Goal: Information Seeking & Learning: Check status

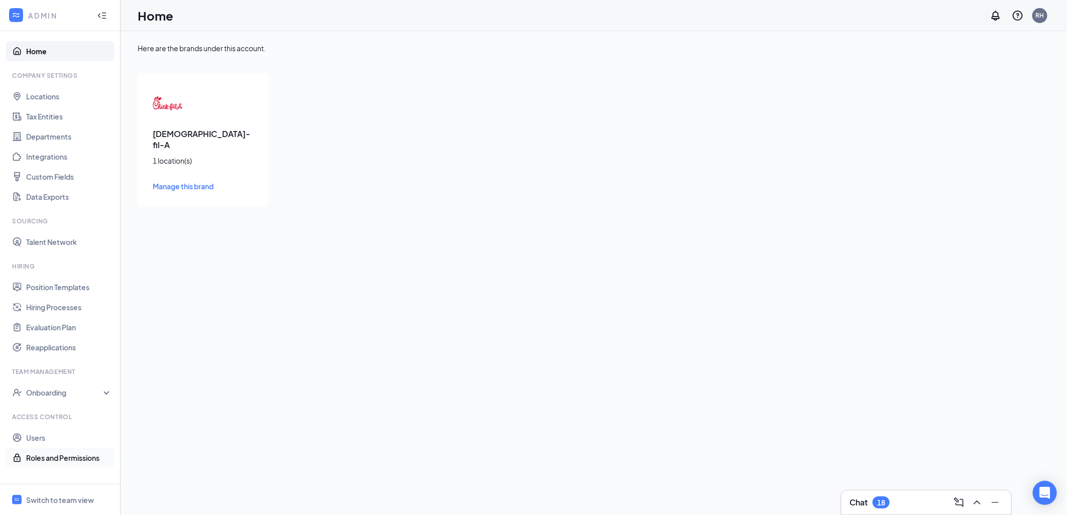
click at [54, 461] on link "Roles and Permissions" at bounding box center [69, 458] width 86 height 20
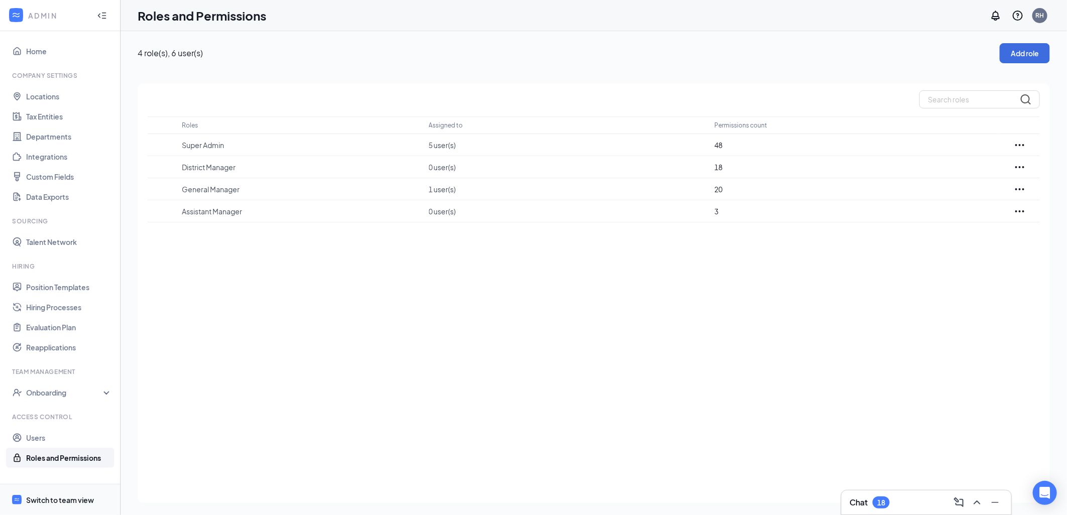
click at [72, 495] on div "Switch to team view" at bounding box center [60, 500] width 68 height 10
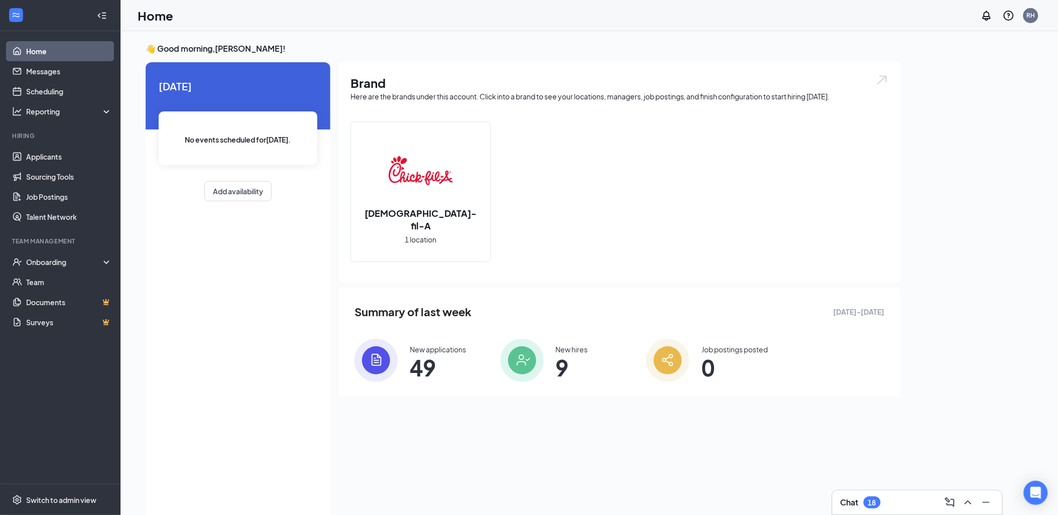
click at [420, 364] on span "49" at bounding box center [438, 368] width 56 height 18
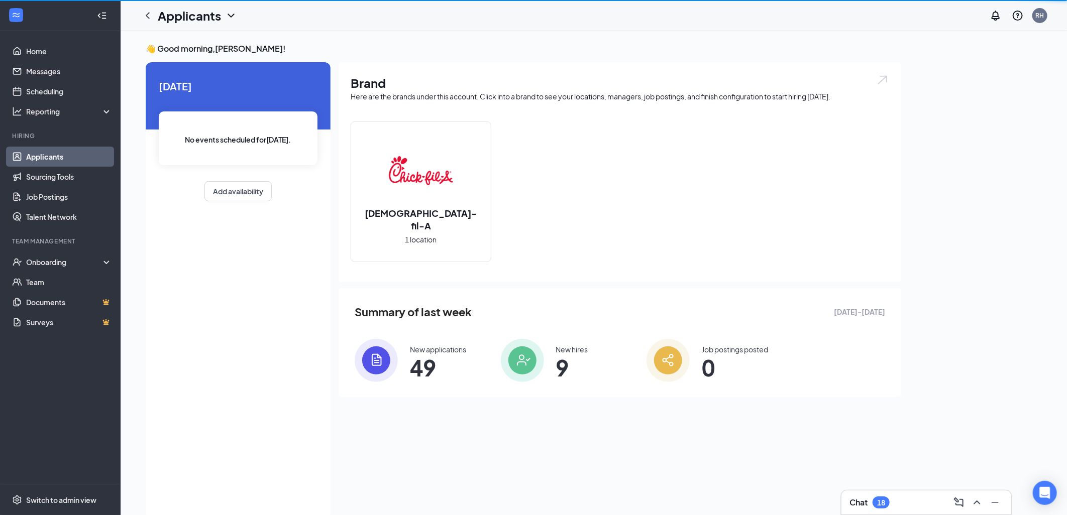
click at [420, 364] on div "👋 Good morning, [PERSON_NAME] ! [DATE] No events scheduled for [DATE] . Add ava…" at bounding box center [594, 283] width 946 height 505
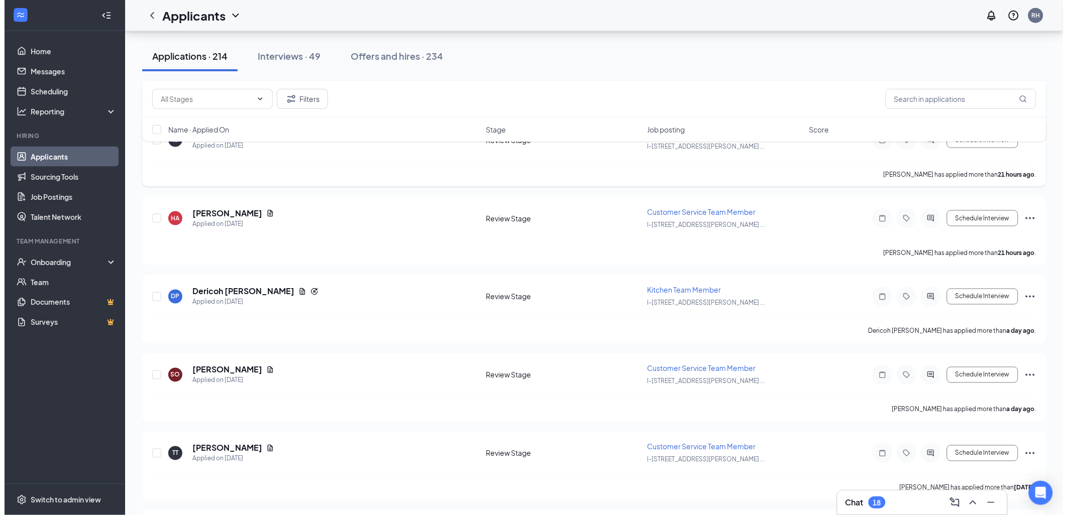
scroll to position [446, 0]
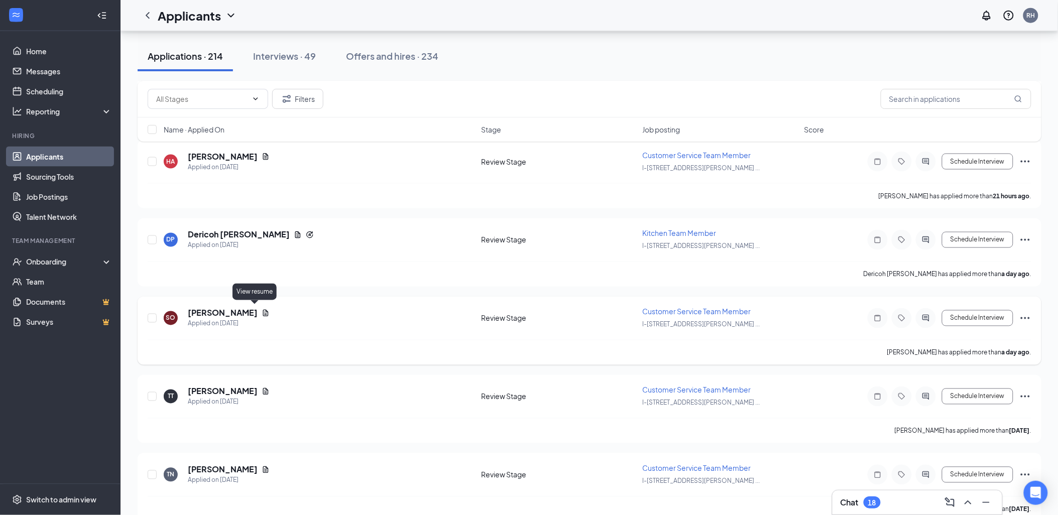
click at [262, 310] on icon "Document" at bounding box center [266, 313] width 8 height 8
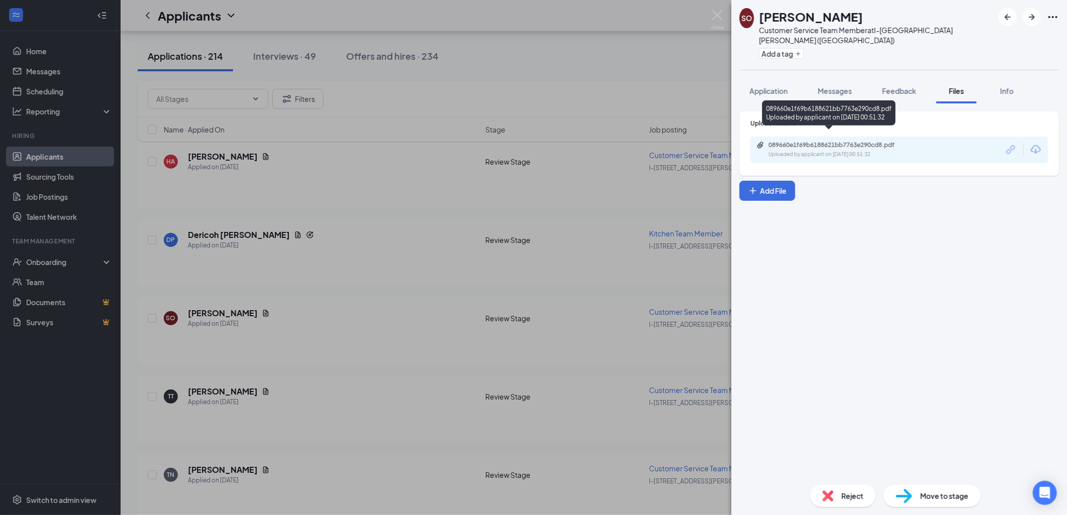
click at [756, 141] on icon "Paperclip" at bounding box center [760, 145] width 8 height 8
click at [367, 181] on div "SO [PERSON_NAME] Customer Service Team Member at I-[GEOGRAPHIC_DATA][PERSON_NAM…" at bounding box center [533, 257] width 1067 height 515
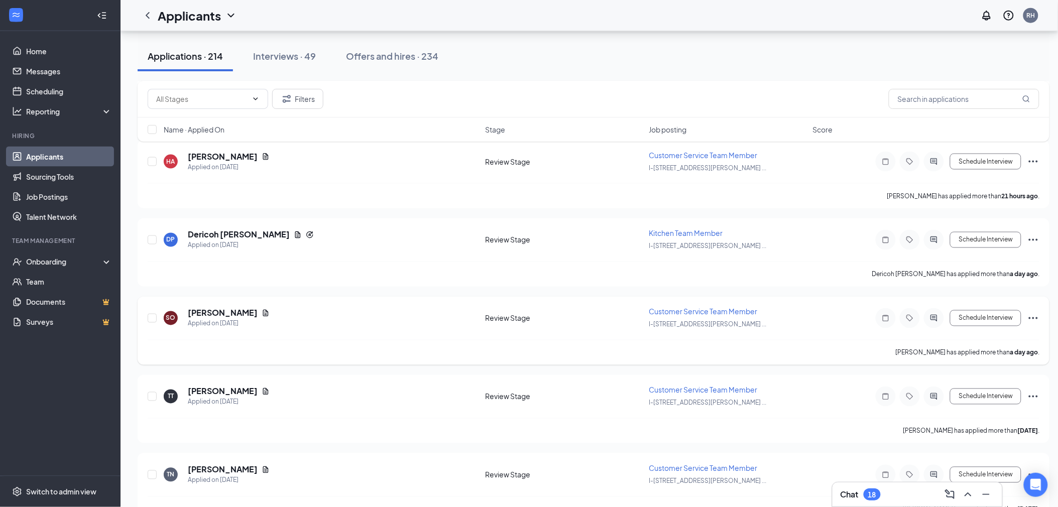
click at [341, 317] on div "SO [PERSON_NAME] Applied on [DATE]" at bounding box center [321, 318] width 315 height 21
click at [840, 313] on div "SO [PERSON_NAME] Applied on [DATE] Review Stage Customer Service Team Member I-…" at bounding box center [594, 323] width 892 height 33
click at [772, 319] on div "I-[STREET_ADDRESS][PERSON_NAME] ..." at bounding box center [728, 324] width 158 height 11
click at [225, 308] on h5 "[PERSON_NAME]" at bounding box center [223, 313] width 70 height 11
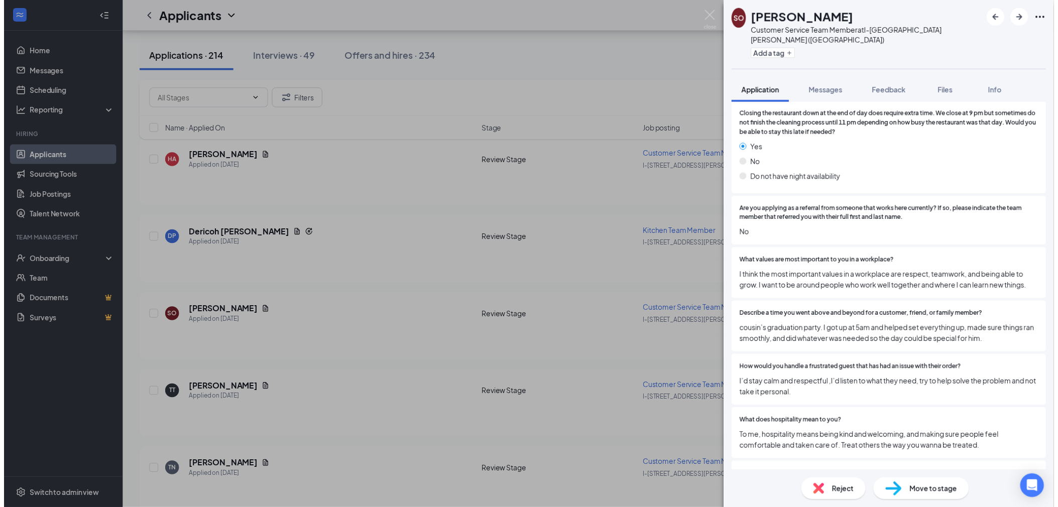
scroll to position [1208, 0]
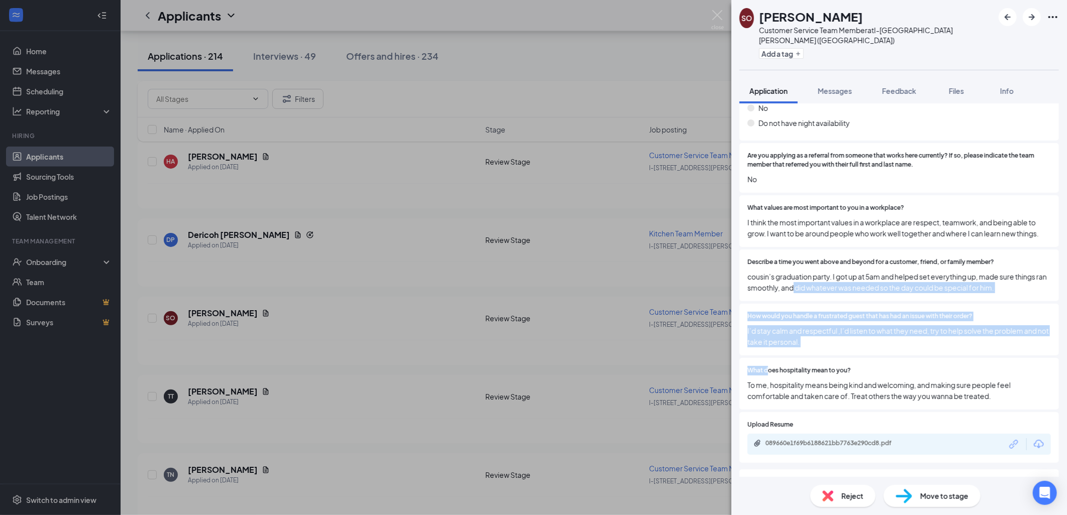
drag, startPoint x: 805, startPoint y: 276, endPoint x: 697, endPoint y: 378, distance: 148.2
click at [717, 370] on div "SO [PERSON_NAME] Customer Service Team Member at I-[GEOGRAPHIC_DATA][PERSON_NAM…" at bounding box center [533, 257] width 1067 height 515
click at [1023, 271] on span "cousin’s graduation party. I got up at 5am and helped set everything up, made s…" at bounding box center [898, 282] width 303 height 22
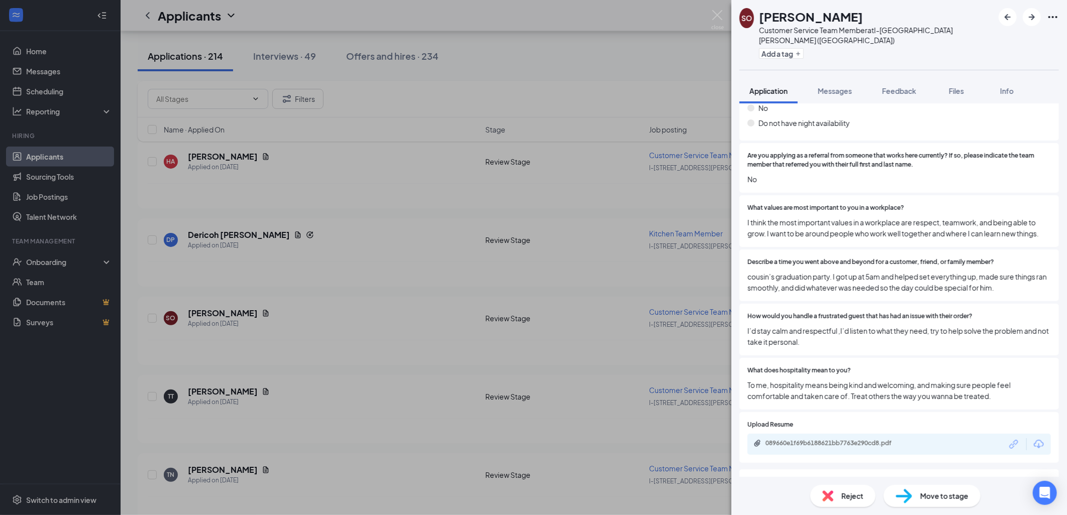
click at [553, 184] on div "SO [PERSON_NAME] Customer Service Team Member at I-[GEOGRAPHIC_DATA][PERSON_NAM…" at bounding box center [533, 257] width 1067 height 515
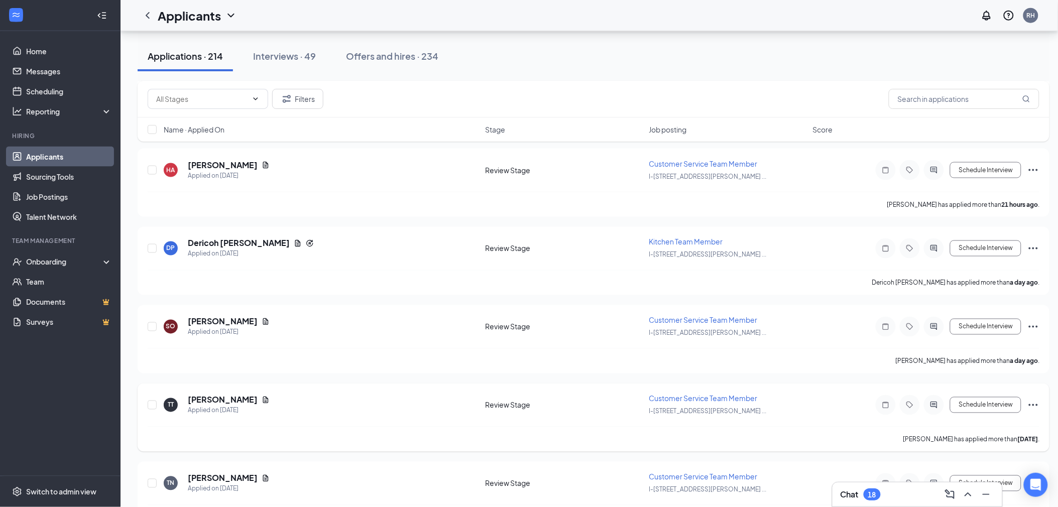
scroll to position [390, 0]
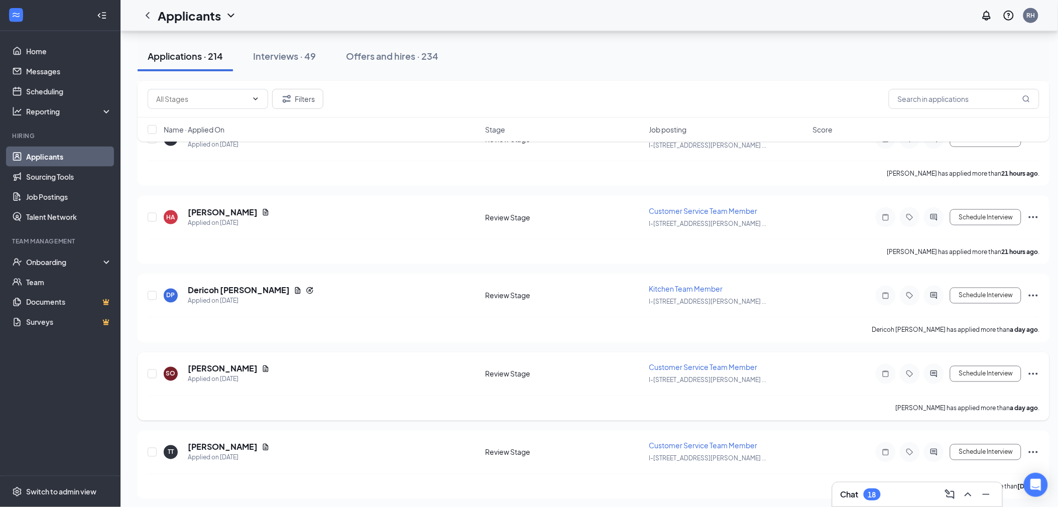
click at [599, 369] on div "Review Stage" at bounding box center [564, 374] width 158 height 10
click at [297, 365] on div "SO [PERSON_NAME] Applied on [DATE]" at bounding box center [321, 374] width 315 height 21
click at [297, 366] on div "SO [PERSON_NAME] Applied on [DATE]" at bounding box center [321, 374] width 315 height 21
click at [298, 367] on div "SO [PERSON_NAME] Applied on [DATE]" at bounding box center [321, 374] width 315 height 21
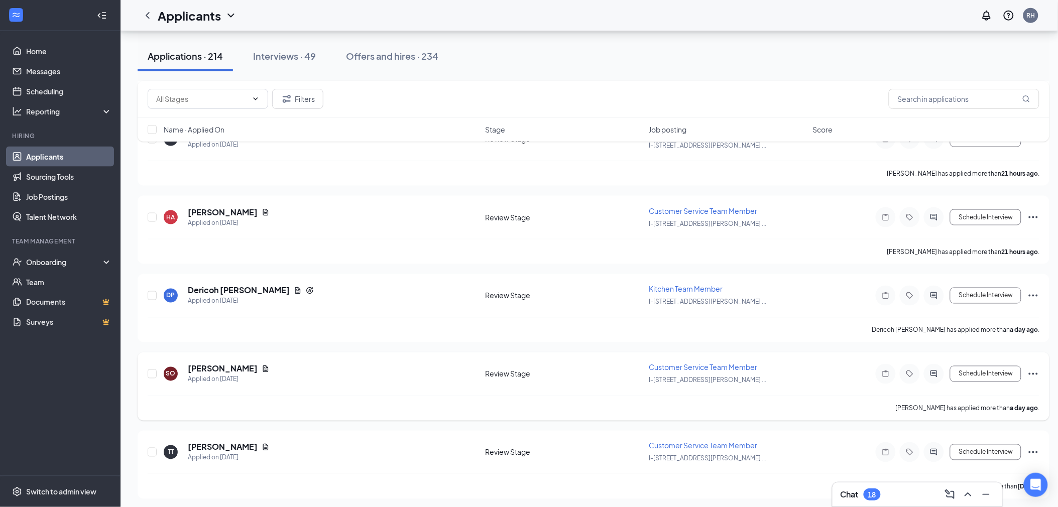
click at [298, 367] on div "SO [PERSON_NAME] Applied on [DATE]" at bounding box center [321, 374] width 315 height 21
click at [543, 385] on div "SO [PERSON_NAME] Applied on [DATE] Review Stage Customer Service Team Member I-…" at bounding box center [594, 379] width 892 height 33
click at [538, 389] on div "SO [PERSON_NAME] Applied on [DATE] Review Stage Customer Service Team Member I-…" at bounding box center [594, 379] width 892 height 33
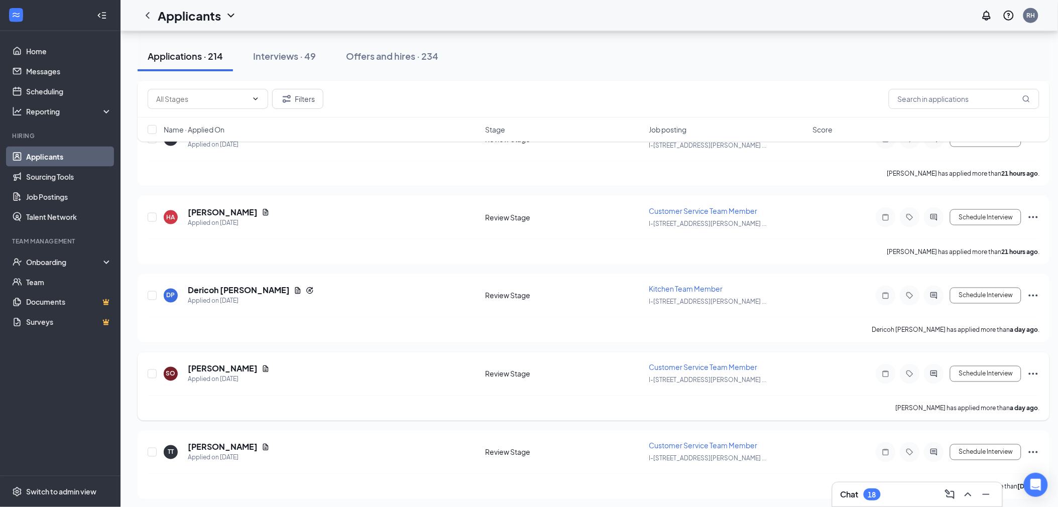
click at [591, 370] on div "Review Stage" at bounding box center [564, 374] width 158 height 10
click at [877, 372] on div at bounding box center [886, 374] width 20 height 20
click at [859, 372] on div "SO [PERSON_NAME] Customer Service Team Member at I-[GEOGRAPHIC_DATA][PERSON_NAM…" at bounding box center [529, 253] width 1058 height 507
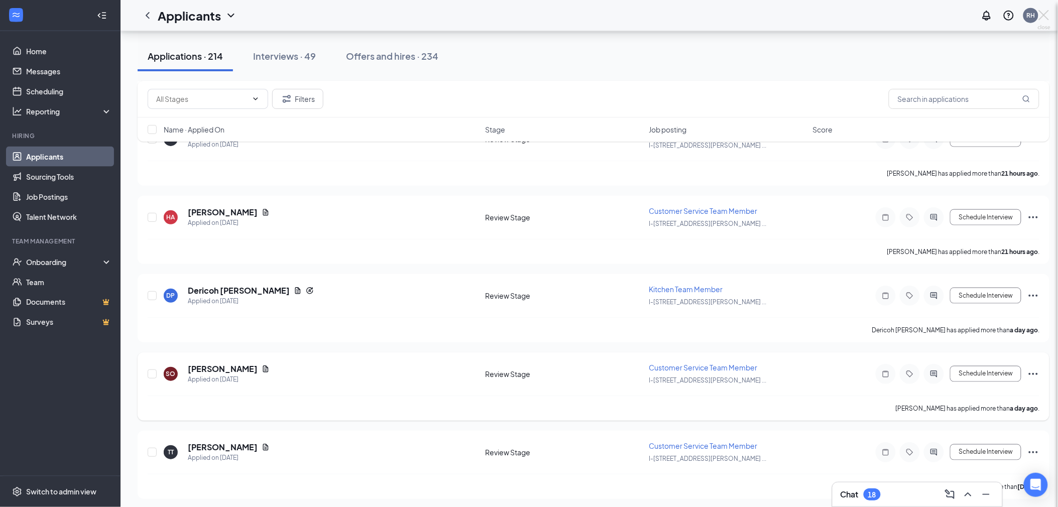
click at [859, 372] on div "SO [PERSON_NAME] Customer Service Team Member at I-[GEOGRAPHIC_DATA][PERSON_NAM…" at bounding box center [529, 253] width 1058 height 507
click at [859, 372] on div "Schedule Interview" at bounding box center [949, 374] width 181 height 20
drag, startPoint x: 877, startPoint y: 372, endPoint x: 859, endPoint y: 372, distance: 17.6
click at [859, 372] on div "Schedule Interview" at bounding box center [949, 374] width 181 height 20
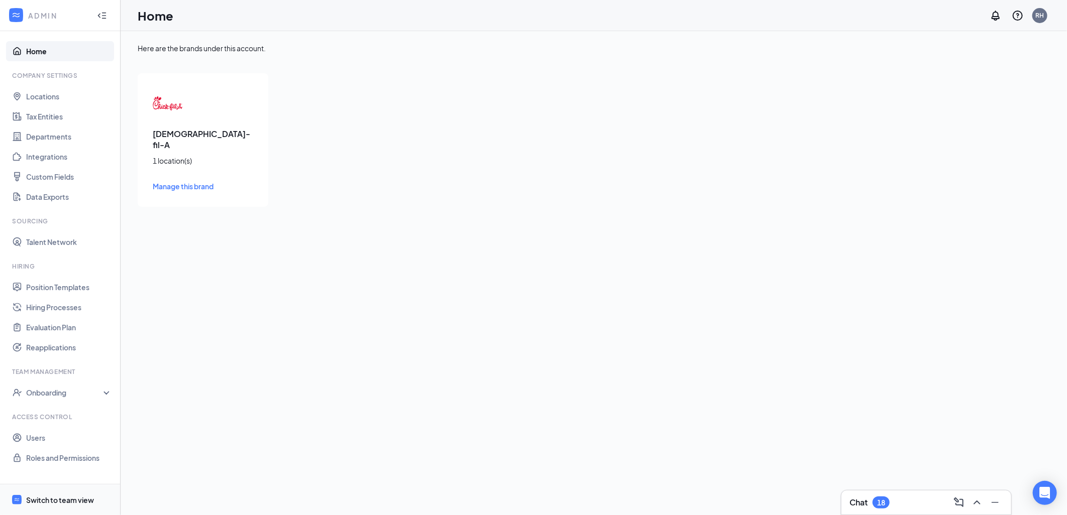
click at [53, 501] on div "Switch to team view" at bounding box center [60, 500] width 68 height 10
click at [39, 498] on div "Switch to team view" at bounding box center [60, 500] width 68 height 10
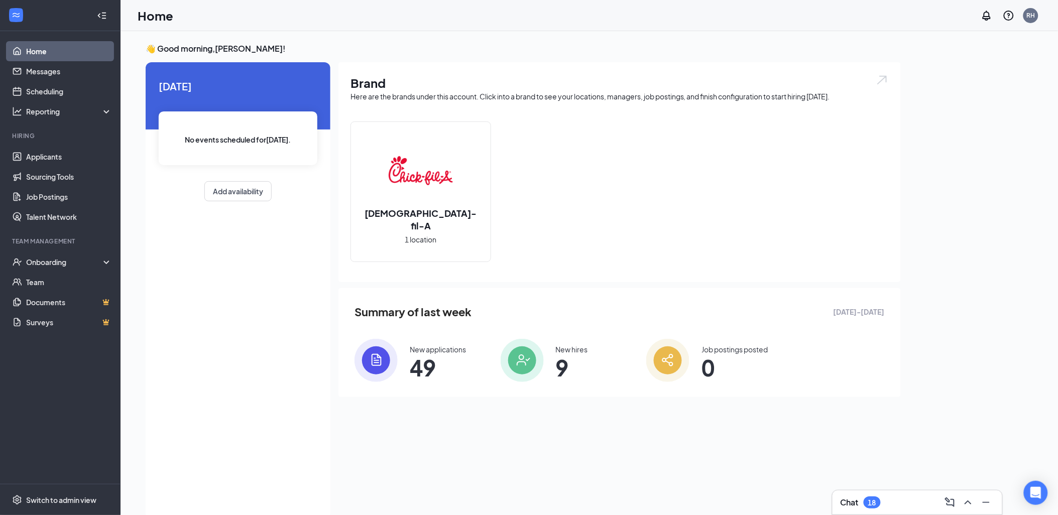
click at [390, 355] on img at bounding box center [376, 360] width 43 height 43
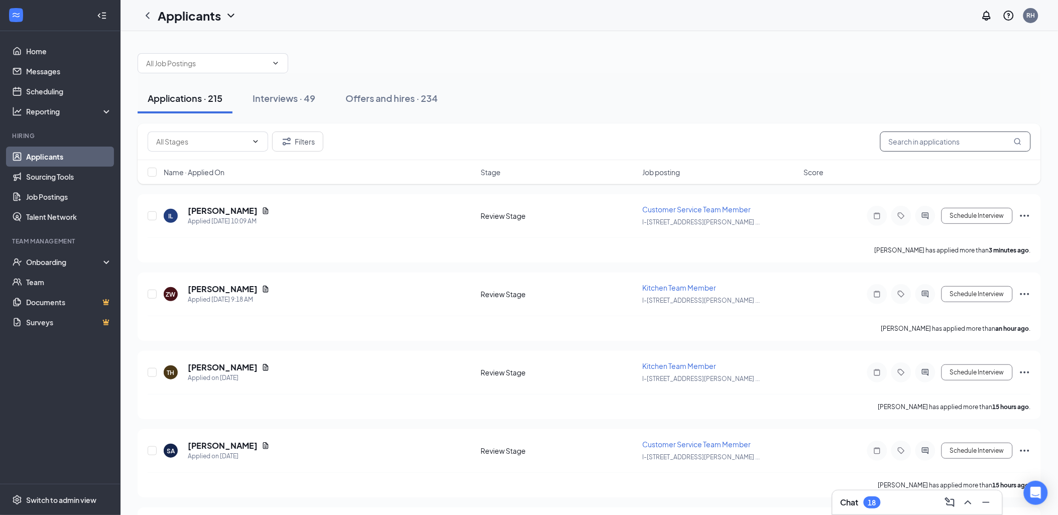
click at [971, 139] on input "text" at bounding box center [955, 142] width 151 height 20
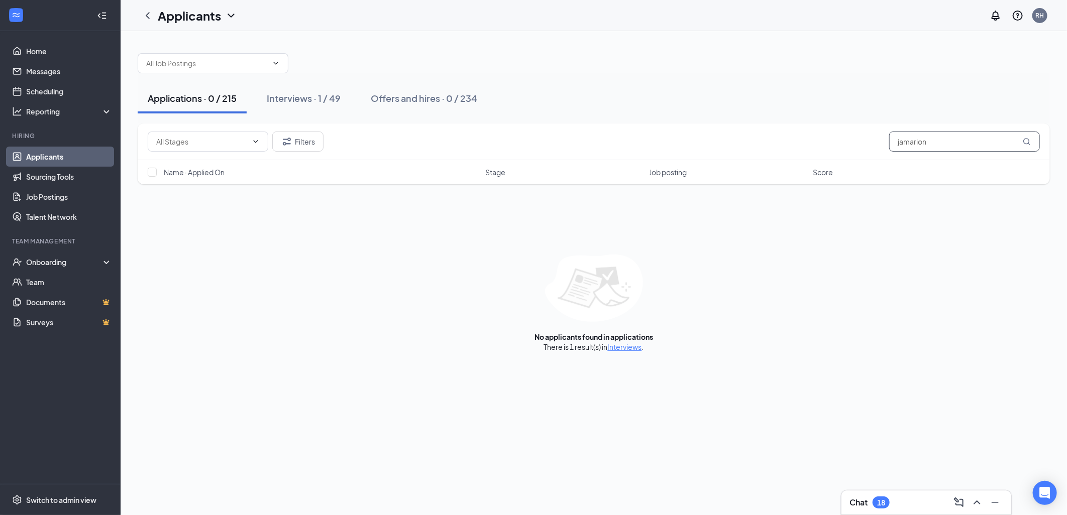
click at [1029, 141] on icon "MagnifyingGlass" at bounding box center [1026, 141] width 7 height 7
click at [1019, 142] on input "jamarion" at bounding box center [964, 142] width 151 height 20
click at [179, 98] on div "Applications · 0 / 215" at bounding box center [192, 98] width 89 height 13
click at [953, 146] on input "jamarion" at bounding box center [964, 142] width 151 height 20
type input "j"
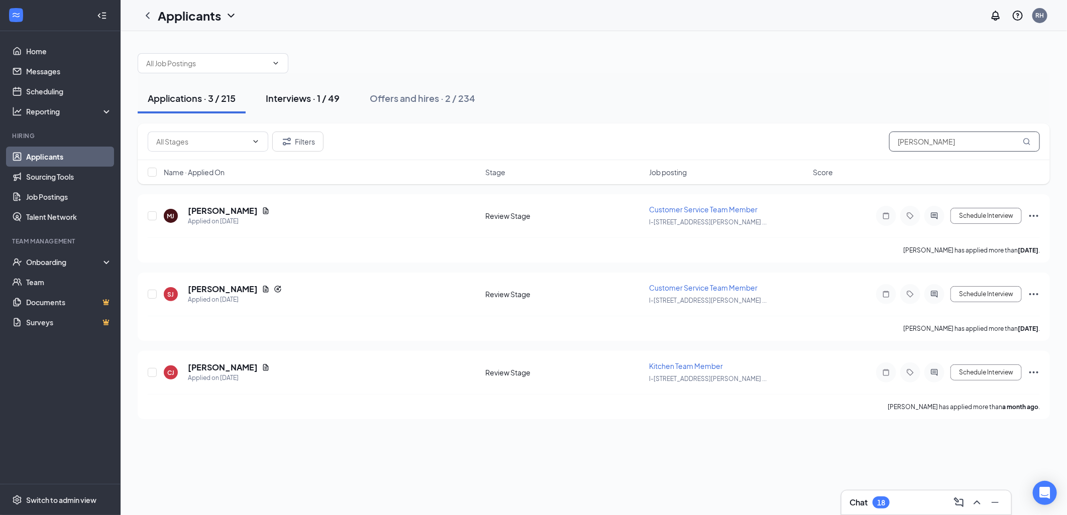
type input "johnson"
click at [304, 99] on div "Interviews · 1 / 49" at bounding box center [303, 98] width 74 height 13
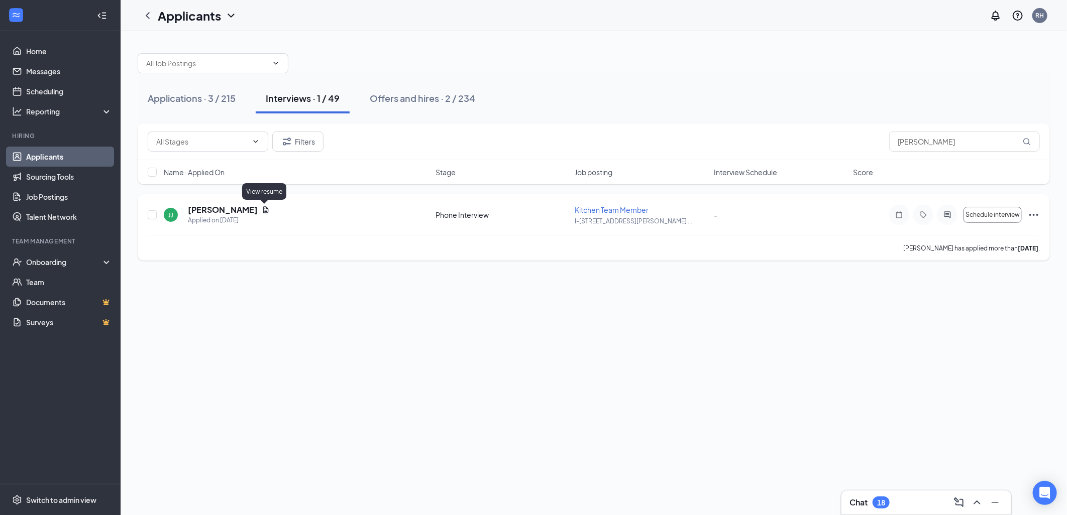
click at [262, 208] on icon "Document" at bounding box center [266, 210] width 8 height 8
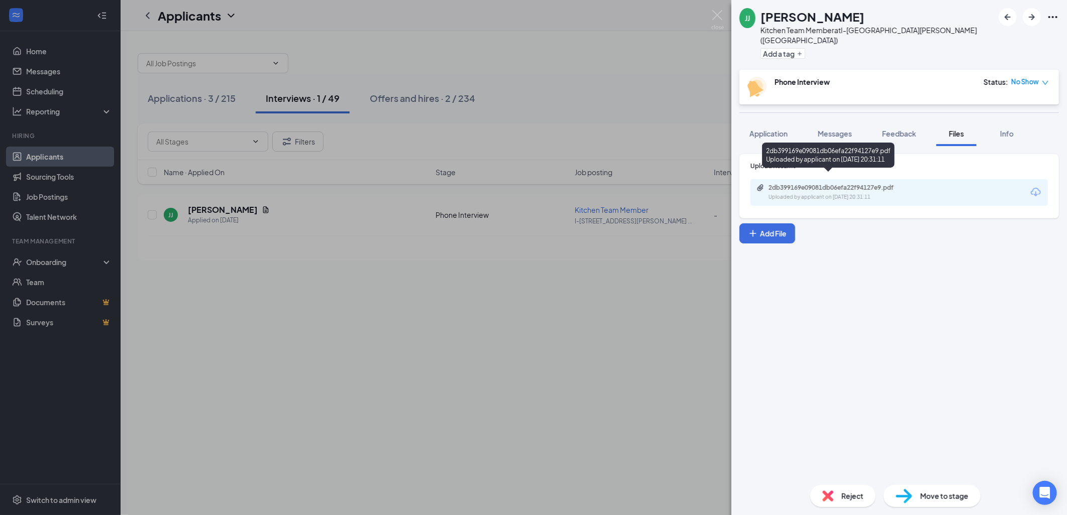
click at [761, 184] on icon "Paperclip" at bounding box center [760, 188] width 8 height 8
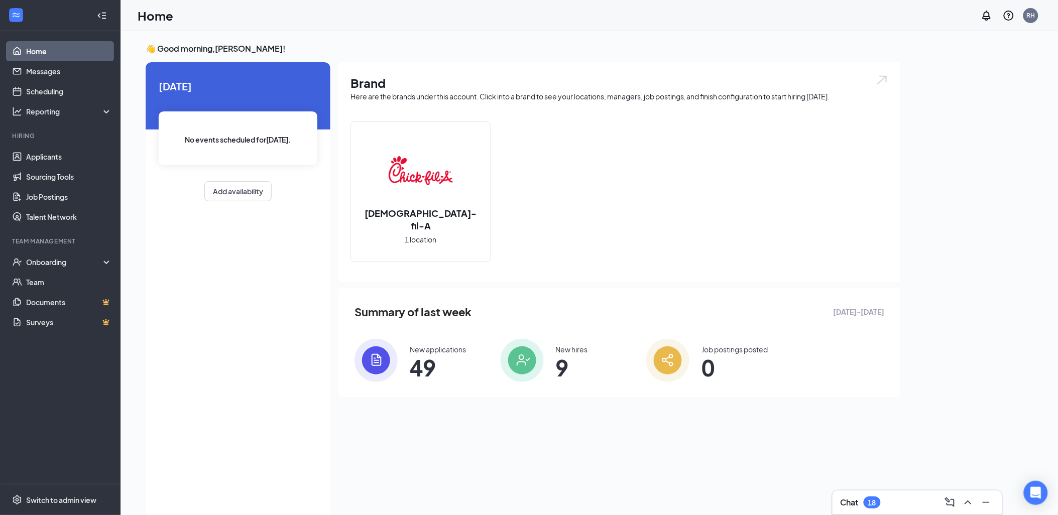
click at [383, 354] on img at bounding box center [376, 360] width 43 height 43
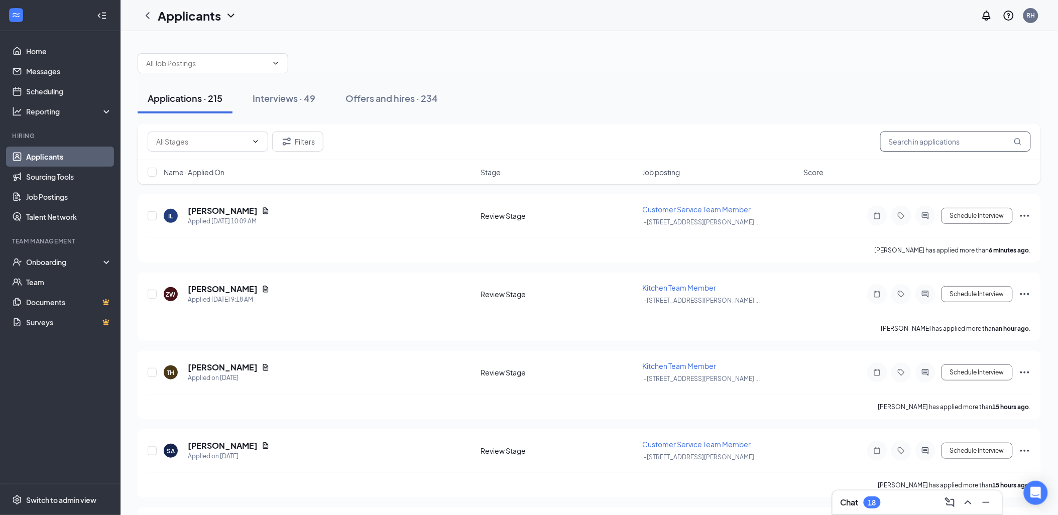
click at [958, 146] on input "text" at bounding box center [955, 142] width 151 height 20
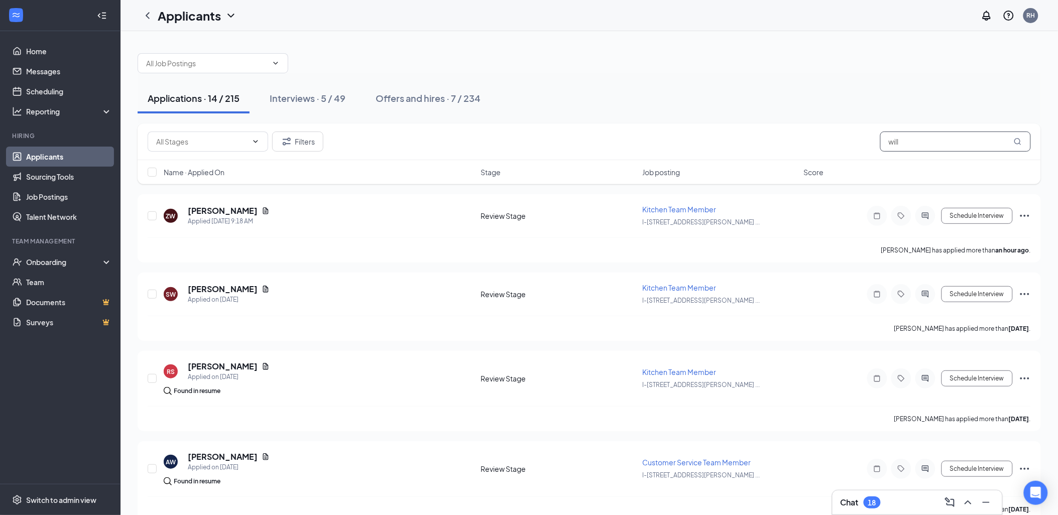
click at [940, 143] on input "will" at bounding box center [955, 142] width 151 height 20
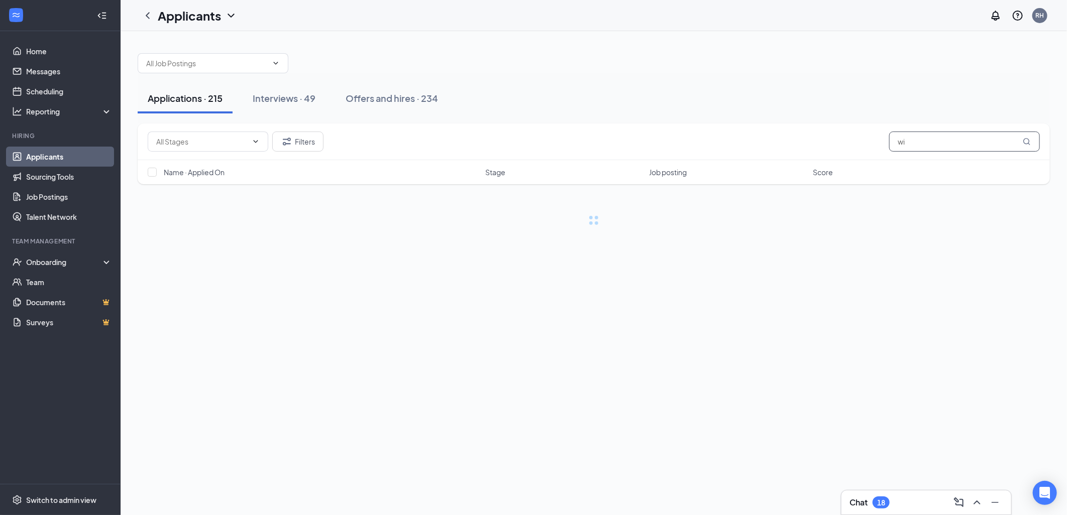
type input "w"
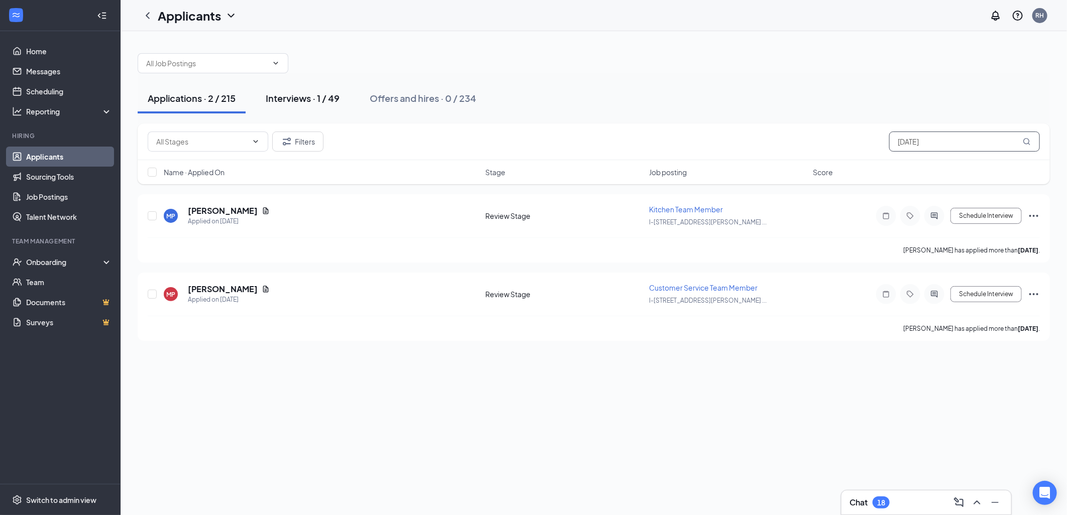
type input "karma"
click at [307, 97] on div "Interviews · 1 / 49" at bounding box center [303, 98] width 74 height 13
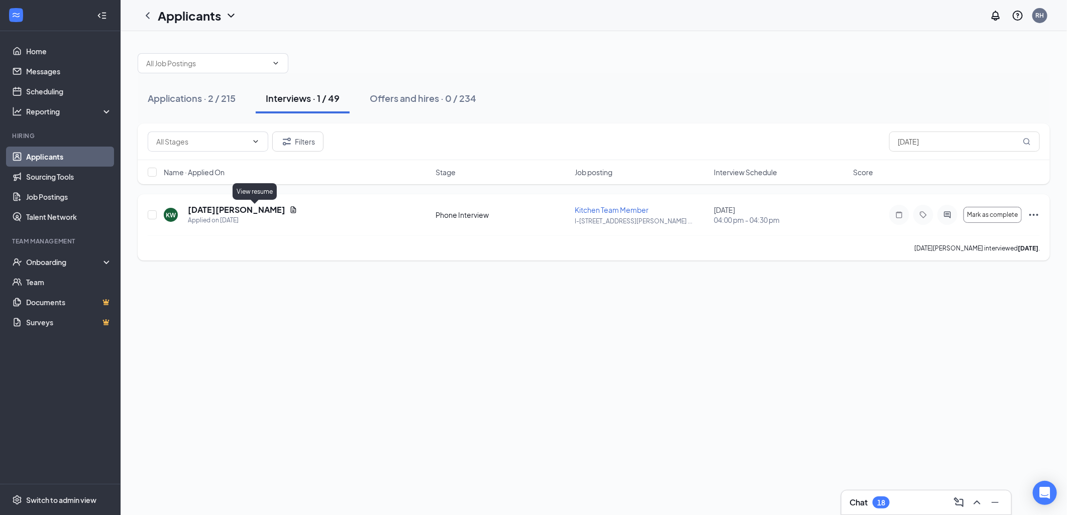
click at [289, 209] on icon "Document" at bounding box center [293, 210] width 8 height 8
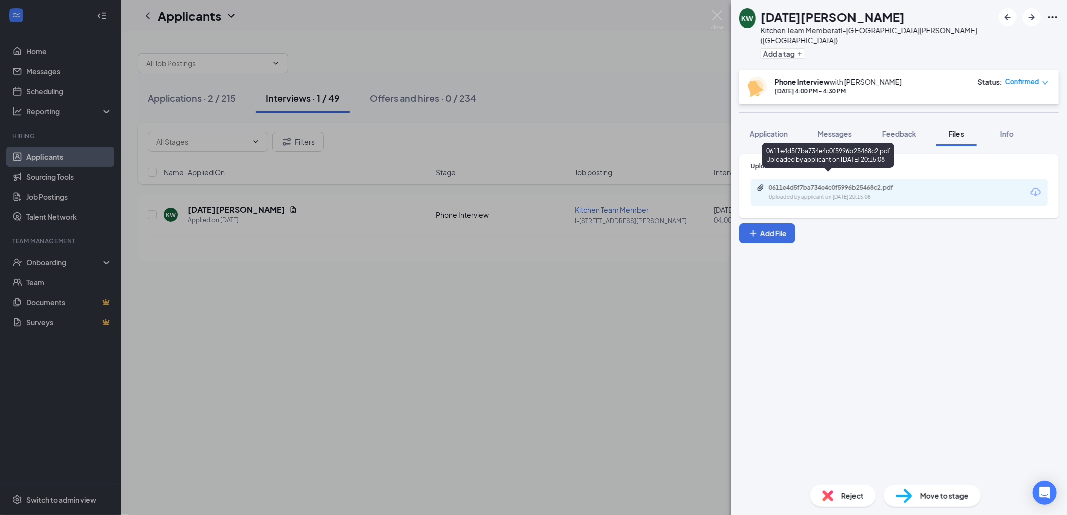
click at [758, 184] on icon "Paperclip" at bounding box center [760, 188] width 8 height 8
click at [683, 65] on div "KW Karma Williams Kitchen Team Member at I-75 & Miller Road (MI) Add a tag Phon…" at bounding box center [533, 257] width 1067 height 515
